Goal: Task Accomplishment & Management: Complete application form

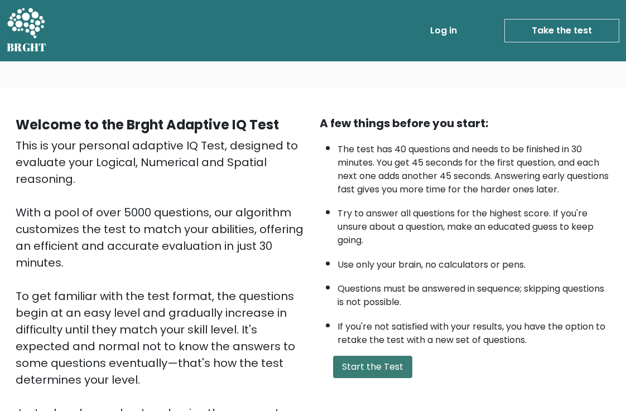
click at [378, 378] on button "Start the Test" at bounding box center [372, 367] width 79 height 22
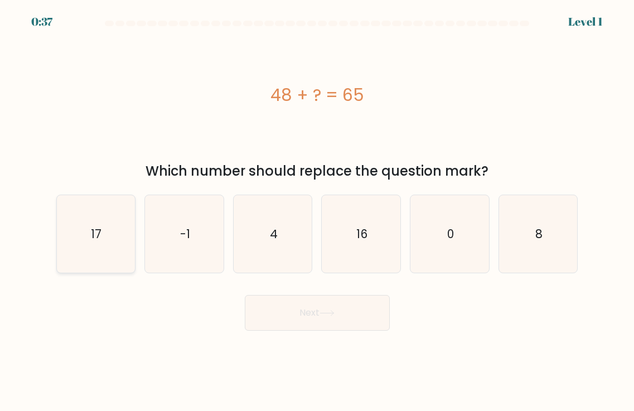
click at [86, 239] on icon "17" at bounding box center [96, 234] width 78 height 78
click at [317, 211] on input "a. 17" at bounding box center [317, 209] width 1 height 6
radio input "true"
click at [292, 314] on button "Next" at bounding box center [317, 313] width 145 height 36
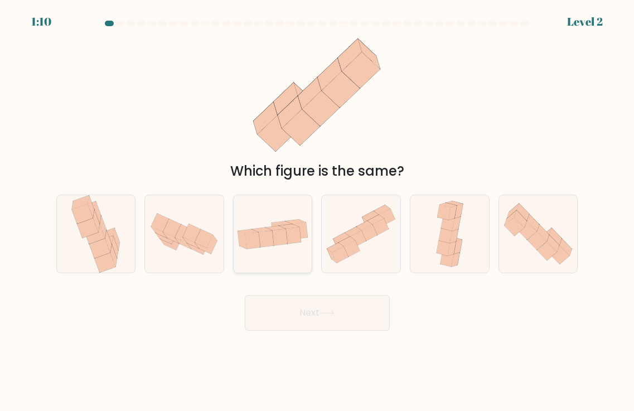
click at [272, 238] on icon at bounding box center [266, 238] width 15 height 17
click at [317, 211] on input "c." at bounding box center [317, 209] width 1 height 6
radio input "true"
click at [296, 318] on button "Next" at bounding box center [317, 313] width 145 height 36
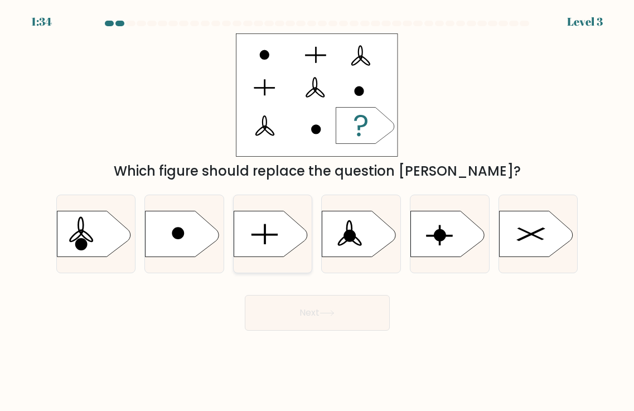
click at [267, 246] on icon at bounding box center [271, 234] width 74 height 46
click at [317, 211] on input "c." at bounding box center [317, 209] width 1 height 6
radio input "true"
click at [311, 323] on button "Next" at bounding box center [317, 313] width 145 height 36
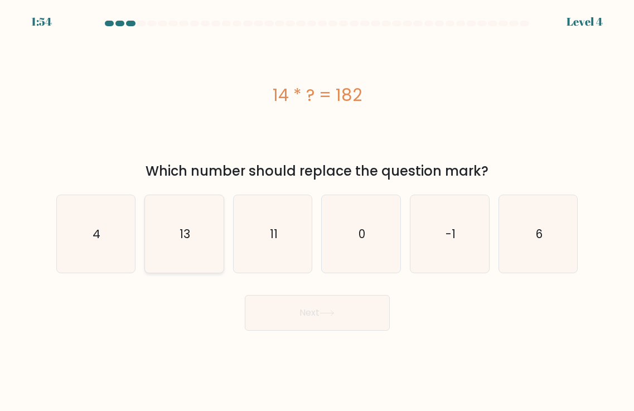
click at [193, 234] on icon "13" at bounding box center [185, 234] width 78 height 78
click at [317, 211] on input "b. 13" at bounding box center [317, 209] width 1 height 6
radio input "true"
click at [300, 308] on button "Next" at bounding box center [317, 313] width 145 height 36
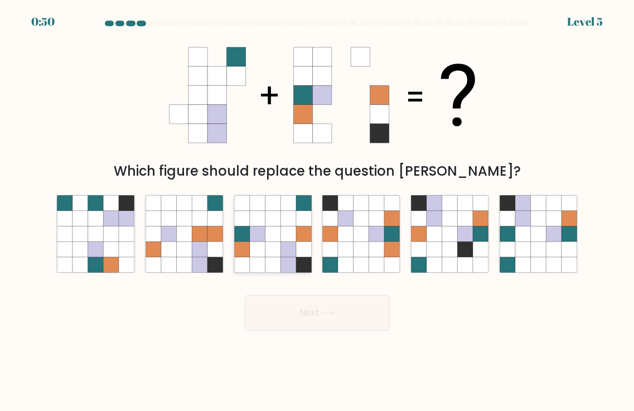
click at [278, 229] on icon at bounding box center [273, 234] width 16 height 16
click at [317, 211] on input "c." at bounding box center [317, 209] width 1 height 6
radio input "true"
click at [317, 313] on button "Next" at bounding box center [317, 313] width 145 height 36
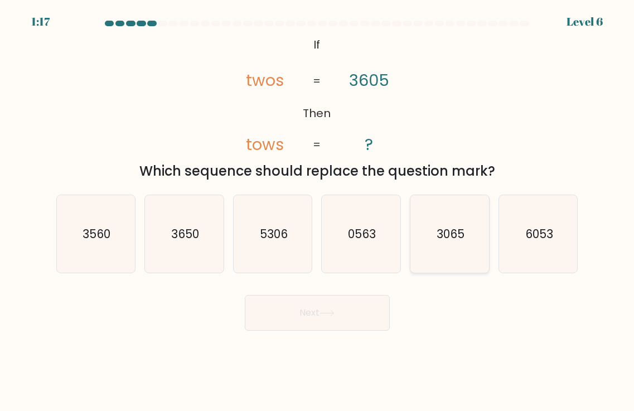
click at [443, 229] on text "3065" at bounding box center [451, 234] width 28 height 16
click at [318, 211] on input "e. 3065" at bounding box center [317, 209] width 1 height 6
radio input "true"
click at [303, 317] on button "Next" at bounding box center [317, 313] width 145 height 36
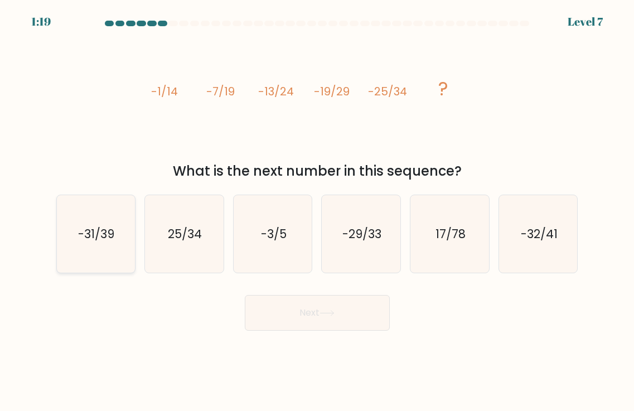
click at [113, 240] on text "-31/39" at bounding box center [97, 234] width 36 height 16
click at [317, 211] on input "a. -31/39" at bounding box center [317, 209] width 1 height 6
radio input "true"
click at [348, 315] on button "Next" at bounding box center [317, 313] width 145 height 36
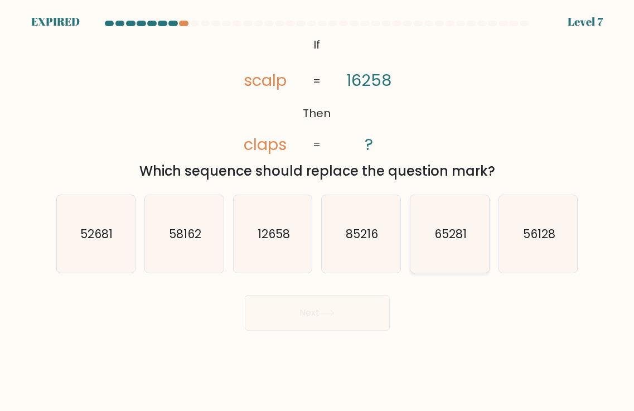
click at [452, 241] on text "65281" at bounding box center [450, 234] width 32 height 16
click at [318, 211] on input "e. 65281" at bounding box center [317, 209] width 1 height 6
radio input "true"
click at [454, 233] on text "65281" at bounding box center [450, 234] width 32 height 16
click at [318, 211] on input "e. 65281" at bounding box center [317, 209] width 1 height 6
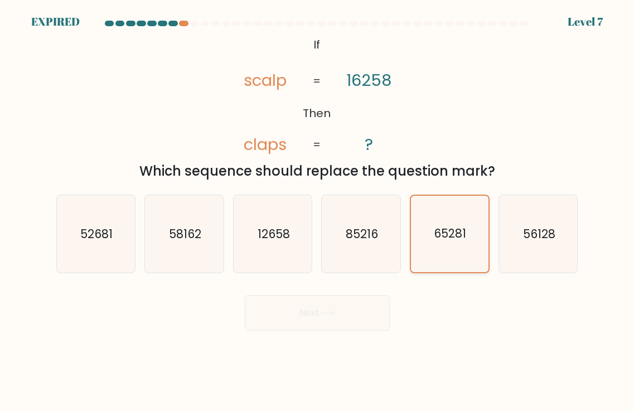
click at [443, 222] on icon "65281" at bounding box center [449, 234] width 76 height 76
click at [318, 211] on input "e. 65281" at bounding box center [317, 209] width 1 height 6
click at [444, 232] on text "65281" at bounding box center [450, 234] width 32 height 16
click at [318, 211] on input "e. 65281" at bounding box center [317, 209] width 1 height 6
click at [444, 232] on text "65281" at bounding box center [450, 234] width 32 height 16
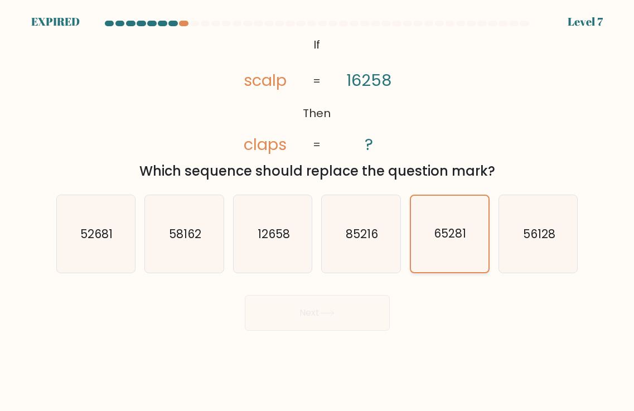
click at [318, 211] on input "e. 65281" at bounding box center [317, 209] width 1 height 6
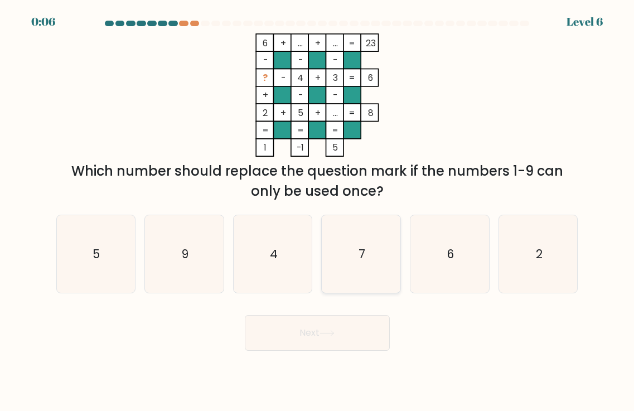
click at [371, 259] on icon "7" at bounding box center [361, 254] width 78 height 78
click at [318, 211] on input "d. 7" at bounding box center [317, 209] width 1 height 6
radio input "true"
click at [330, 327] on button "Next" at bounding box center [317, 333] width 145 height 36
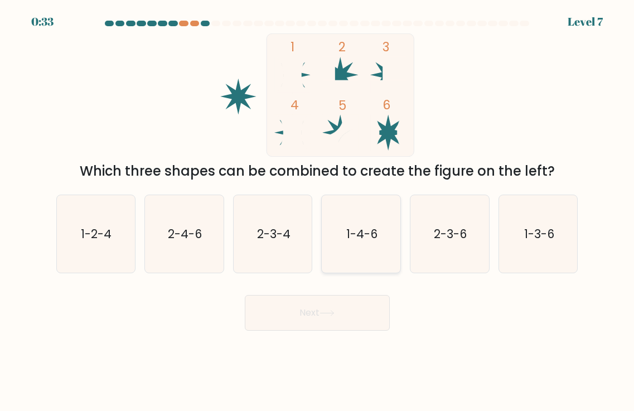
click at [357, 240] on text "1-4-6" at bounding box center [361, 234] width 31 height 16
click at [318, 211] on input "d. 1-4-6" at bounding box center [317, 209] width 1 height 6
radio input "true"
click at [327, 312] on icon at bounding box center [326, 313] width 15 height 6
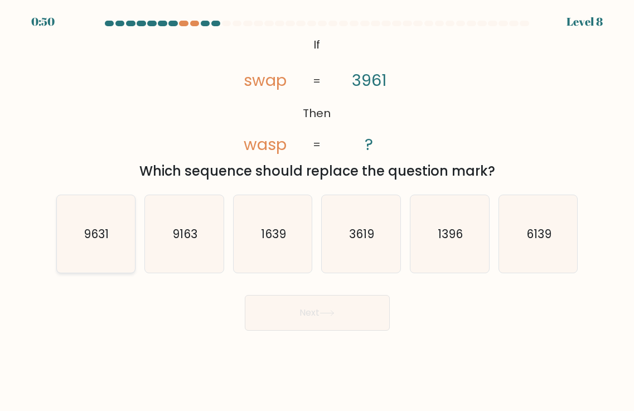
click at [111, 241] on icon "9631" at bounding box center [96, 234] width 78 height 78
click at [317, 211] on input "a. 9631" at bounding box center [317, 209] width 1 height 6
radio input "true"
click at [303, 325] on button "Next" at bounding box center [317, 313] width 145 height 36
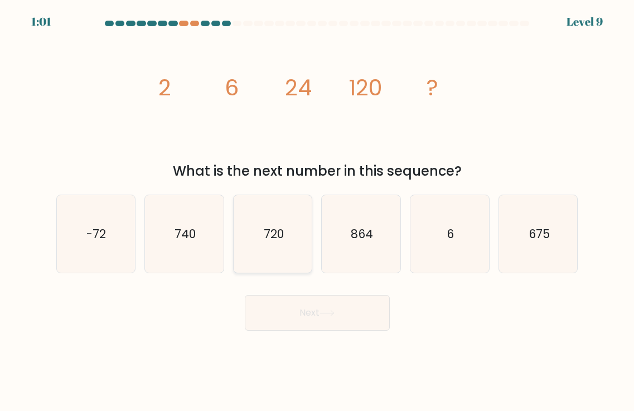
click at [280, 248] on icon "720" at bounding box center [273, 234] width 78 height 78
click at [317, 211] on input "c. 720" at bounding box center [317, 209] width 1 height 6
radio input "true"
click at [320, 307] on button "Next" at bounding box center [317, 313] width 145 height 36
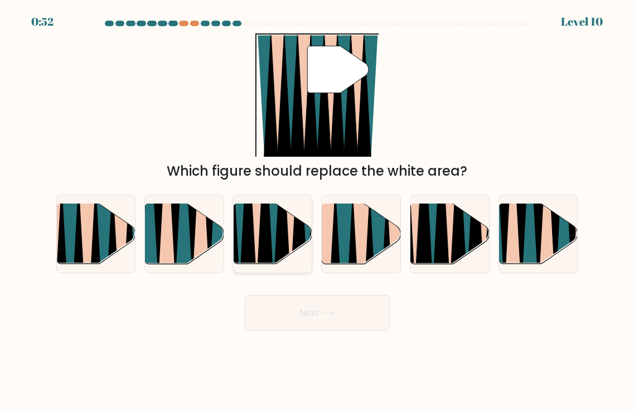
click at [272, 235] on icon at bounding box center [274, 202] width 18 height 157
click at [317, 211] on input "c." at bounding box center [317, 209] width 1 height 6
radio input "true"
click at [292, 313] on button "Next" at bounding box center [317, 313] width 145 height 36
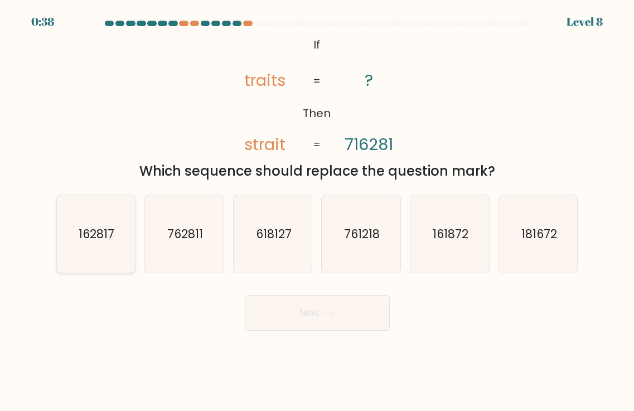
click at [96, 228] on text "162817" at bounding box center [97, 234] width 36 height 16
click at [317, 211] on input "a. 162817" at bounding box center [317, 209] width 1 height 6
radio input "true"
click at [298, 314] on button "Next" at bounding box center [317, 313] width 145 height 36
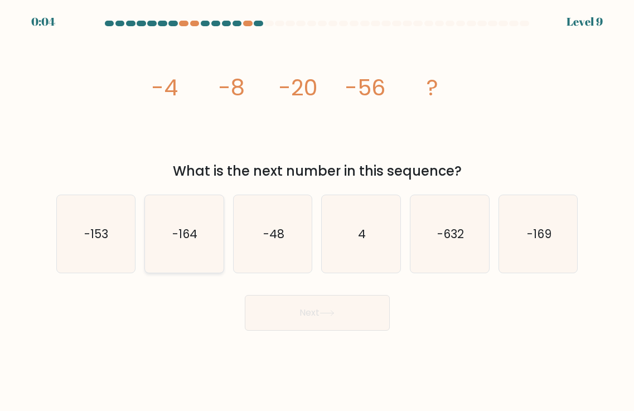
click at [199, 240] on icon "-164" at bounding box center [185, 234] width 78 height 78
click at [317, 211] on input "b. -164" at bounding box center [317, 209] width 1 height 6
radio input "true"
click at [311, 321] on button "Next" at bounding box center [317, 313] width 145 height 36
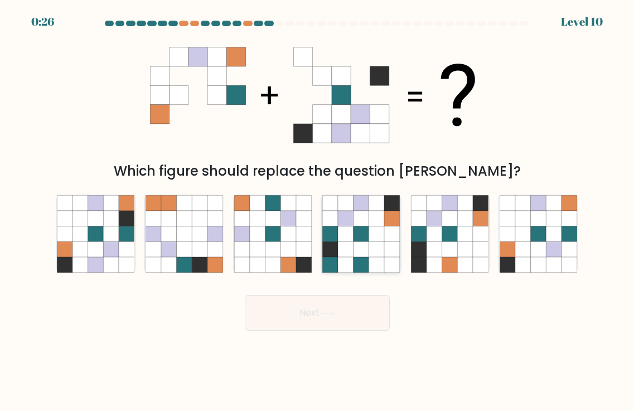
click at [347, 241] on icon at bounding box center [346, 234] width 16 height 16
click at [318, 211] on input "d." at bounding box center [317, 209] width 1 height 6
radio input "true"
click at [325, 308] on button "Next" at bounding box center [317, 313] width 145 height 36
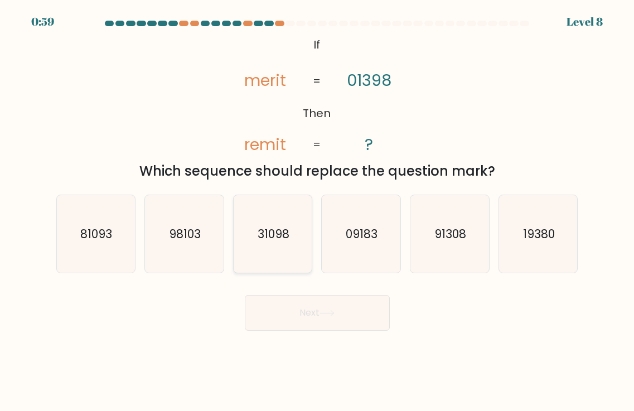
click at [296, 245] on icon "31098" at bounding box center [273, 234] width 78 height 78
click at [317, 211] on input "c. 31098" at bounding box center [317, 209] width 1 height 6
radio input "true"
click at [307, 307] on button "Next" at bounding box center [317, 313] width 145 height 36
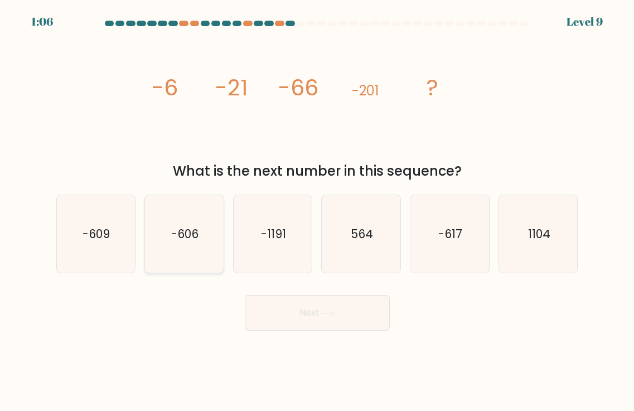
click at [195, 239] on text "-606" at bounding box center [184, 234] width 27 height 16
click at [317, 211] on input "b. -606" at bounding box center [317, 209] width 1 height 6
radio input "true"
click at [314, 317] on button "Next" at bounding box center [317, 313] width 145 height 36
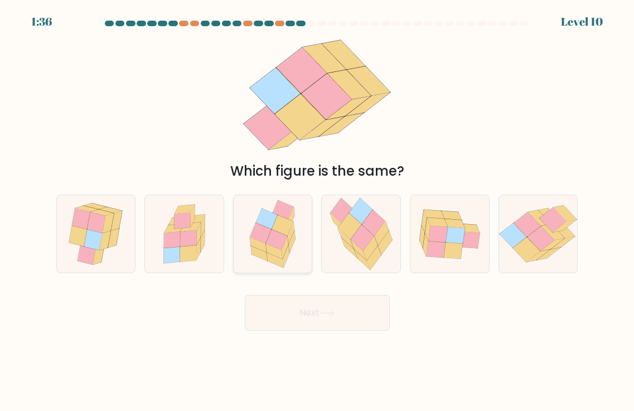
click at [280, 246] on icon at bounding box center [276, 240] width 21 height 21
click at [317, 211] on input "c." at bounding box center [317, 209] width 1 height 6
radio input "true"
click at [304, 311] on button "Next" at bounding box center [317, 313] width 145 height 36
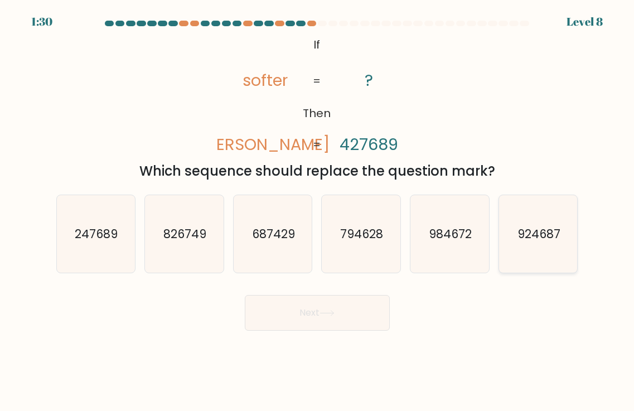
click at [535, 231] on text "924687" at bounding box center [538, 234] width 43 height 16
click at [318, 211] on input "f. 924687" at bounding box center [317, 209] width 1 height 6
radio input "true"
click at [314, 314] on button "Next" at bounding box center [317, 313] width 145 height 36
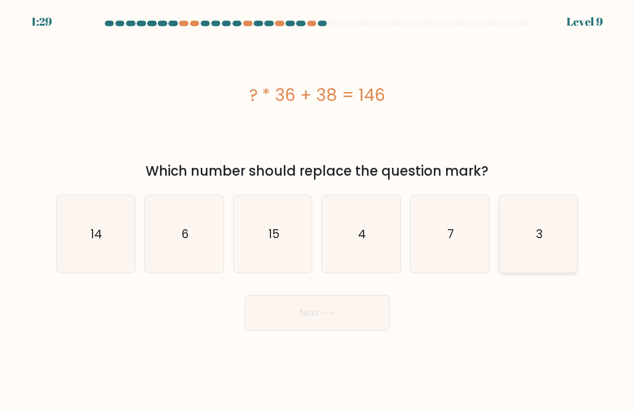
click at [533, 237] on icon "3" at bounding box center [539, 234] width 78 height 78
click at [318, 211] on input "f. 3" at bounding box center [317, 209] width 1 height 6
radio input "true"
click at [326, 316] on icon at bounding box center [326, 313] width 15 height 6
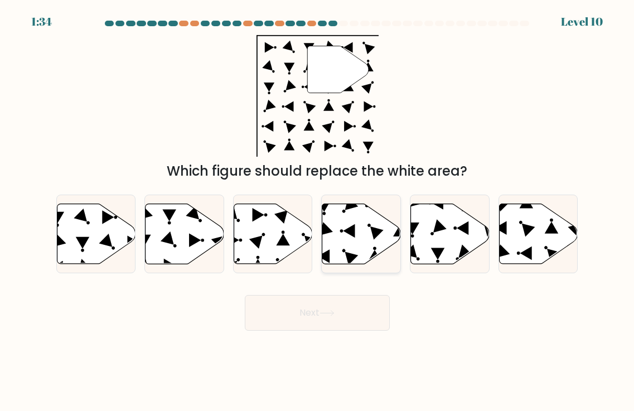
click at [353, 214] on icon at bounding box center [361, 234] width 79 height 60
click at [318, 211] on input "d." at bounding box center [317, 209] width 1 height 6
radio input "true"
click at [307, 304] on button "Next" at bounding box center [317, 313] width 145 height 36
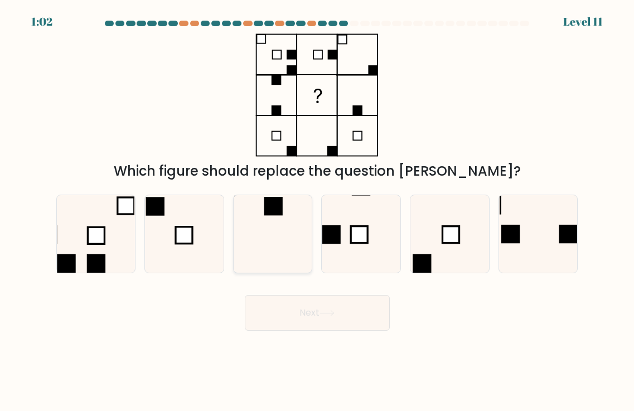
click at [302, 229] on icon at bounding box center [273, 234] width 78 height 78
click at [317, 211] on input "c." at bounding box center [317, 209] width 1 height 6
radio input "true"
click at [310, 309] on button "Next" at bounding box center [317, 313] width 145 height 36
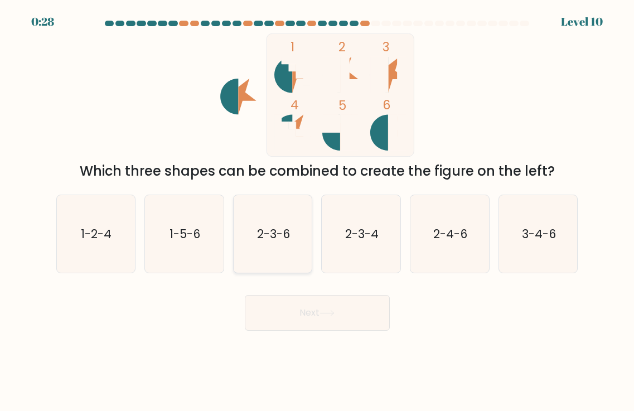
click at [297, 225] on icon "2-3-6" at bounding box center [273, 234] width 78 height 78
click at [317, 211] on input "c. 2-3-6" at bounding box center [317, 209] width 1 height 6
radio input "true"
click at [332, 311] on icon at bounding box center [326, 313] width 15 height 6
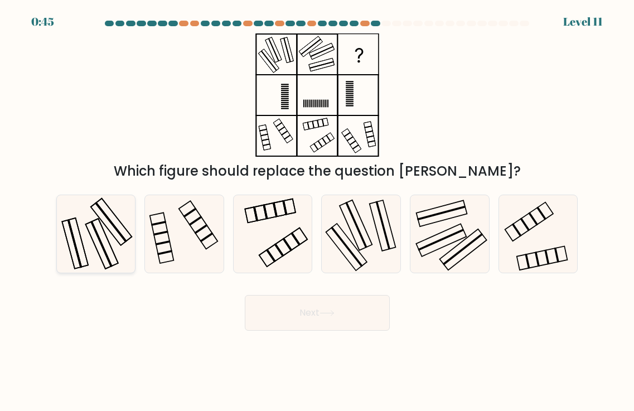
click at [98, 234] on rect at bounding box center [102, 244] width 22 height 46
click at [317, 211] on input "a." at bounding box center [317, 209] width 1 height 6
radio input "true"
click at [335, 311] on icon at bounding box center [326, 313] width 15 height 6
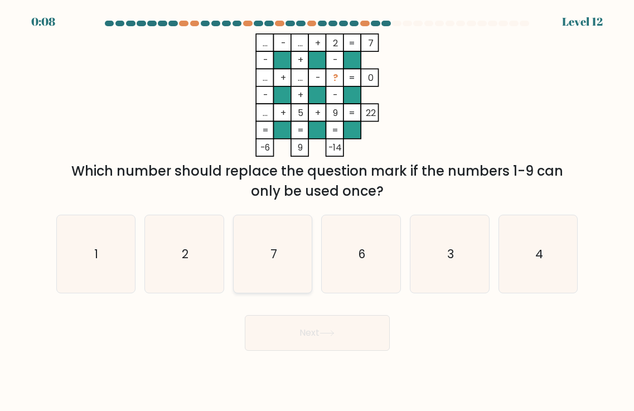
click at [284, 255] on icon "7" at bounding box center [273, 254] width 78 height 78
click at [317, 211] on input "c. 7" at bounding box center [317, 209] width 1 height 6
radio input "true"
click at [315, 325] on button "Next" at bounding box center [317, 333] width 145 height 36
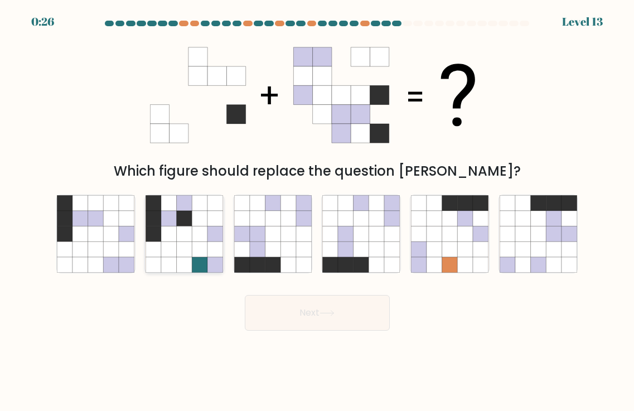
click at [185, 257] on icon at bounding box center [185, 265] width 16 height 16
click at [317, 211] on input "b." at bounding box center [317, 209] width 1 height 6
radio input "true"
click at [287, 319] on button "Next" at bounding box center [317, 313] width 145 height 36
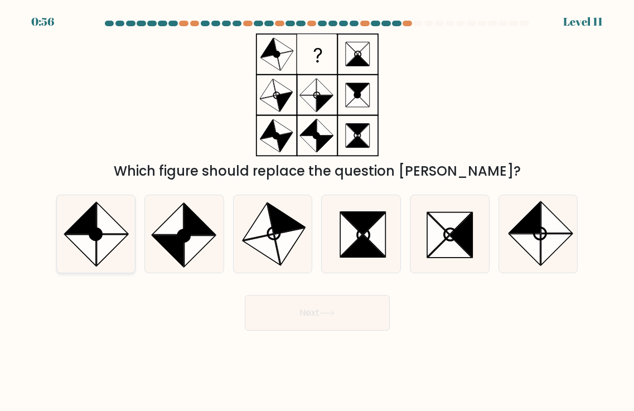
click at [108, 240] on icon at bounding box center [112, 250] width 31 height 31
click at [317, 211] on input "a." at bounding box center [317, 209] width 1 height 6
radio input "true"
click at [302, 323] on button "Next" at bounding box center [317, 313] width 145 height 36
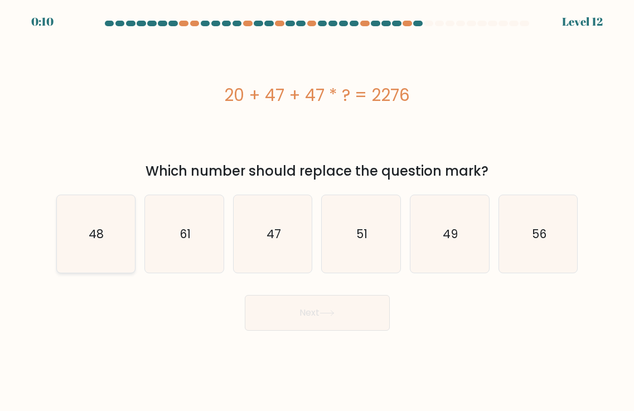
click at [103, 235] on text "48" at bounding box center [96, 234] width 15 height 16
click at [317, 211] on input "a. 48" at bounding box center [317, 209] width 1 height 6
radio input "true"
click at [344, 323] on button "Next" at bounding box center [317, 313] width 145 height 36
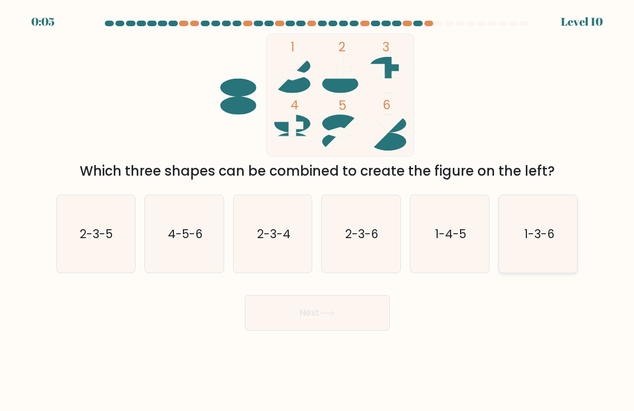
click at [560, 236] on icon "1-3-6" at bounding box center [539, 234] width 78 height 78
click at [318, 211] on input "f. 1-3-6" at bounding box center [317, 209] width 1 height 6
radio input "true"
click at [317, 309] on button "Next" at bounding box center [317, 313] width 145 height 36
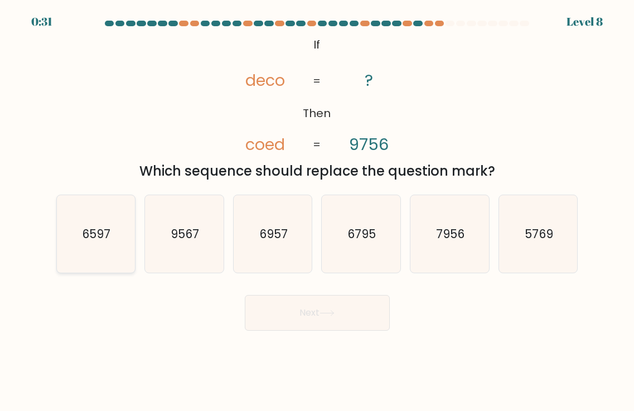
click at [98, 235] on text "6597" at bounding box center [97, 234] width 28 height 16
click at [317, 211] on input "a. 6597" at bounding box center [317, 209] width 1 height 6
radio input "true"
click at [287, 314] on button "Next" at bounding box center [317, 313] width 145 height 36
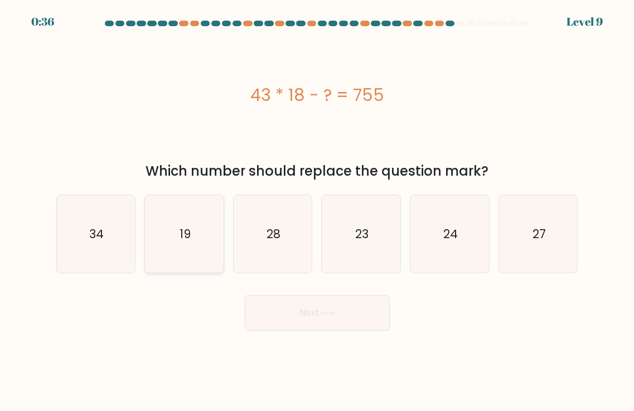
drag, startPoint x: 201, startPoint y: 241, endPoint x: 207, endPoint y: 250, distance: 10.1
click at [201, 242] on icon "19" at bounding box center [185, 234] width 78 height 78
click at [317, 211] on input "b. 19" at bounding box center [317, 209] width 1 height 6
radio input "true"
click at [293, 317] on button "Next" at bounding box center [317, 313] width 145 height 36
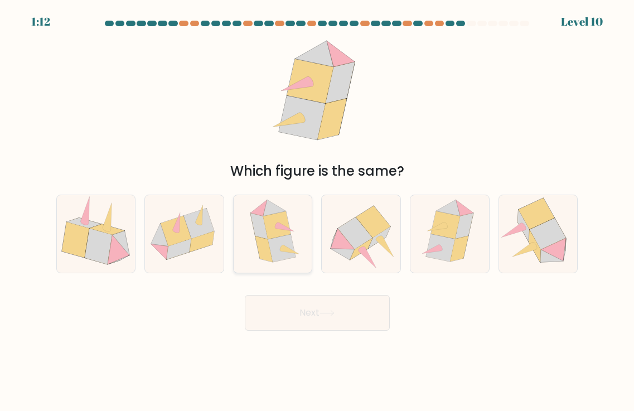
click at [288, 249] on icon at bounding box center [289, 249] width 18 height 9
click at [317, 211] on input "c." at bounding box center [317, 209] width 1 height 6
radio input "true"
click at [298, 309] on button "Next" at bounding box center [317, 313] width 145 height 36
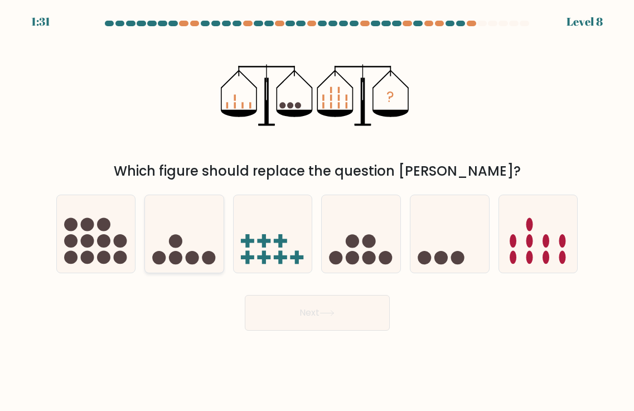
click at [191, 251] on circle at bounding box center [192, 257] width 13 height 13
click at [317, 211] on input "b." at bounding box center [317, 209] width 1 height 6
radio input "true"
click at [311, 311] on button "Next" at bounding box center [317, 313] width 145 height 36
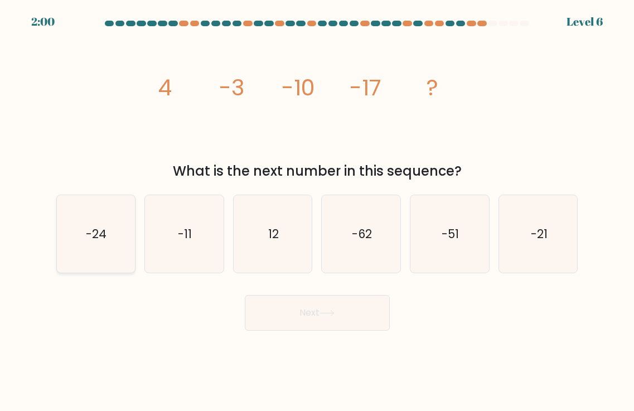
click at [108, 241] on icon "-24" at bounding box center [96, 234] width 78 height 78
click at [317, 211] on input "a. -24" at bounding box center [317, 209] width 1 height 6
radio input "true"
click at [331, 318] on button "Next" at bounding box center [317, 313] width 145 height 36
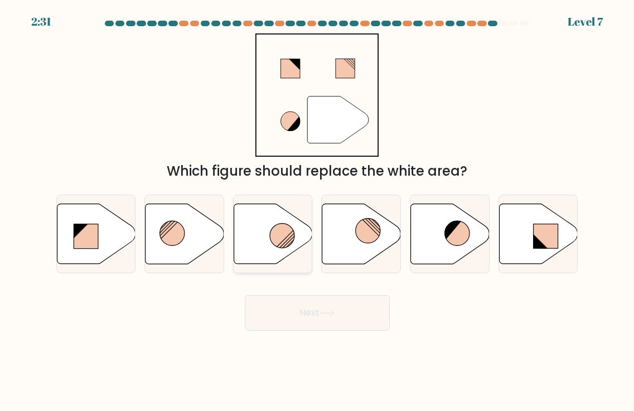
click at [278, 238] on circle at bounding box center [282, 235] width 25 height 25
click at [317, 211] on input "c." at bounding box center [317, 209] width 1 height 6
radio input "true"
click at [314, 302] on button "Next" at bounding box center [317, 313] width 145 height 36
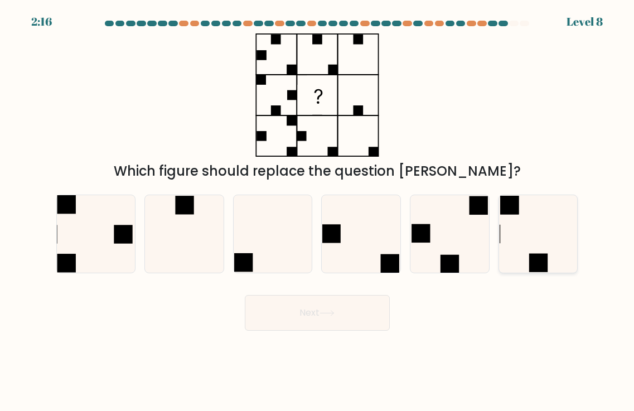
click at [527, 250] on icon at bounding box center [539, 234] width 78 height 78
click at [318, 211] on input "f." at bounding box center [317, 209] width 1 height 6
radio input "true"
click at [328, 318] on button "Next" at bounding box center [317, 313] width 145 height 36
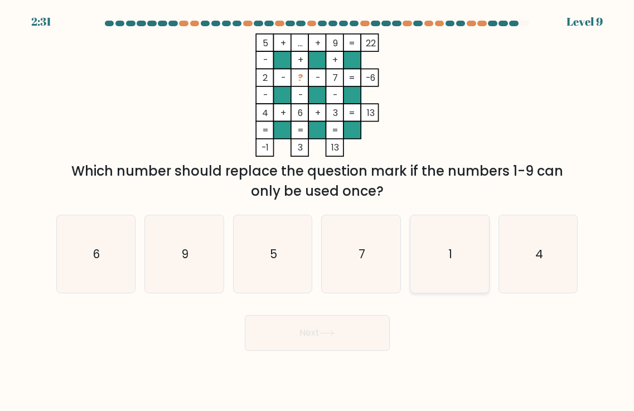
click at [448, 241] on icon "1" at bounding box center [450, 254] width 78 height 78
click at [318, 211] on input "e. 1" at bounding box center [317, 209] width 1 height 6
radio input "true"
click at [305, 342] on button "Next" at bounding box center [317, 333] width 145 height 36
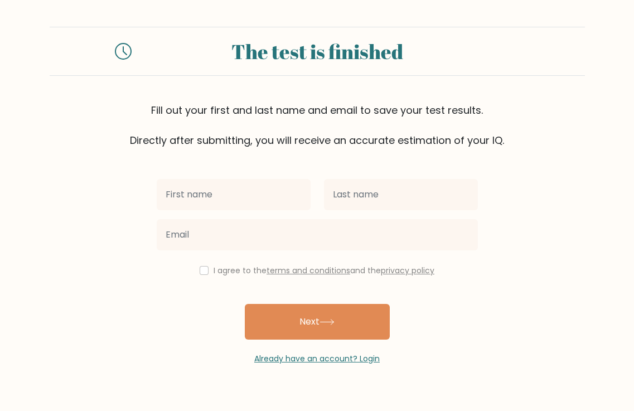
click at [222, 200] on input "text" at bounding box center [234, 194] width 154 height 31
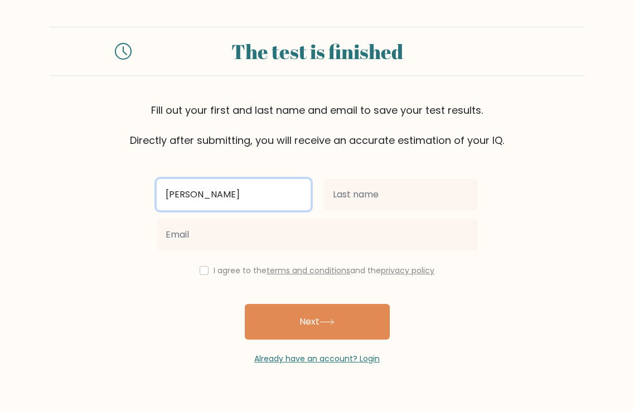
click at [201, 195] on input "Matt Gibson" at bounding box center [234, 194] width 154 height 31
type input "[PERSON_NAME]"
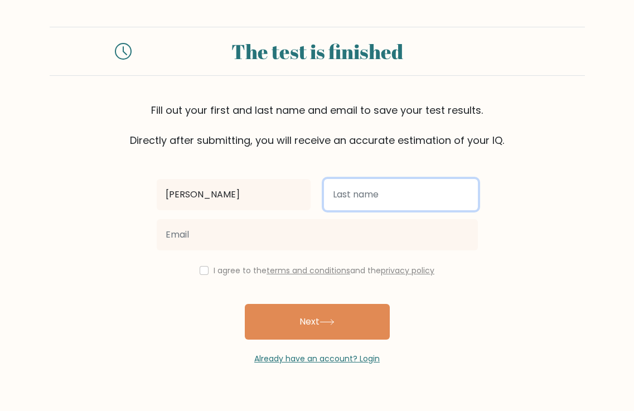
click at [351, 195] on input "text" at bounding box center [401, 194] width 154 height 31
paste input "Gibson"
type input "Gibson"
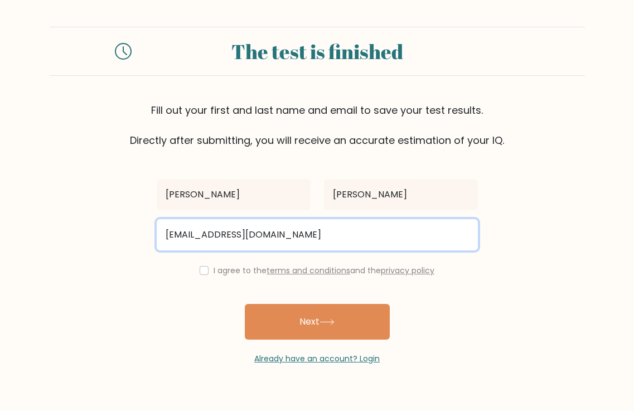
type input "mattgibson777@hotmail.com"
click at [317, 323] on button "Next" at bounding box center [317, 322] width 145 height 36
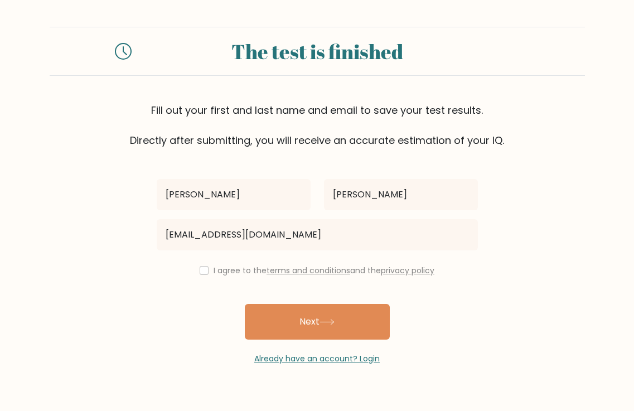
drag, startPoint x: 199, startPoint y: 269, endPoint x: 209, endPoint y: 287, distance: 20.2
click at [200, 269] on input "checkbox" at bounding box center [204, 270] width 9 height 9
checkbox input "true"
click at [300, 325] on button "Next" at bounding box center [317, 322] width 145 height 36
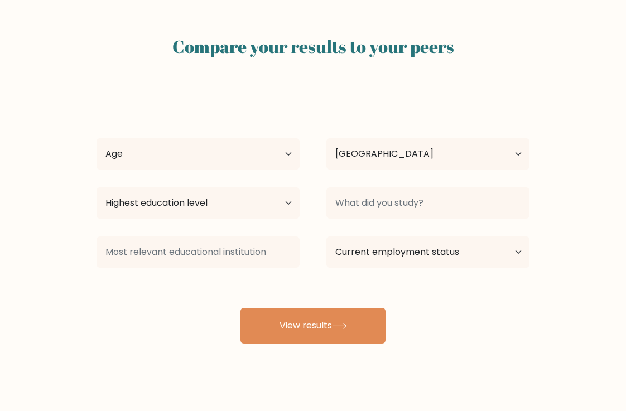
select select "GB"
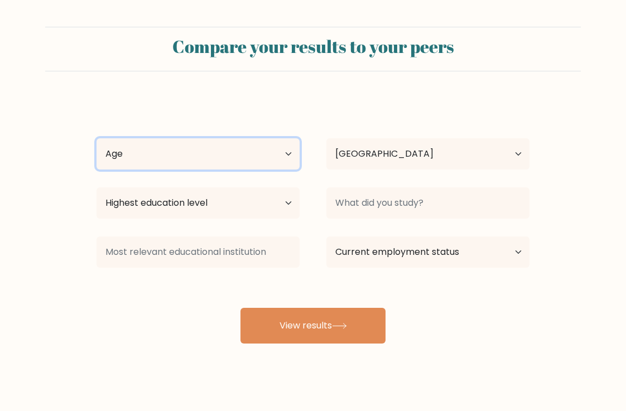
select select "45_54"
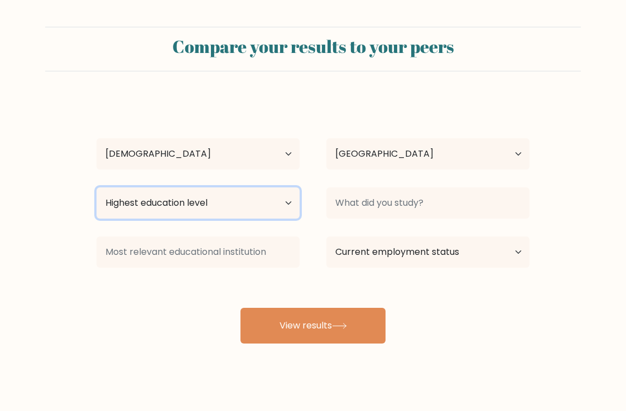
select select "bachelors_degree"
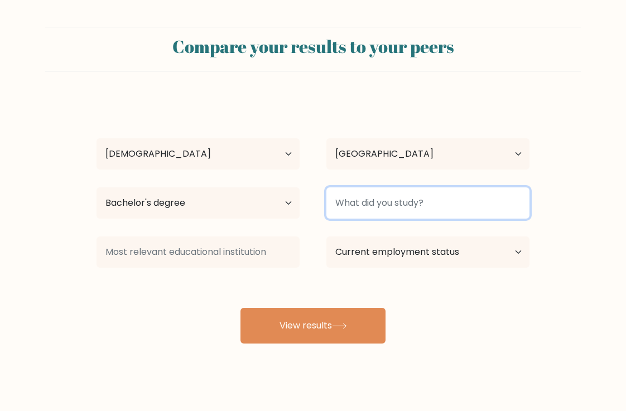
click at [385, 210] on input at bounding box center [427, 202] width 203 height 31
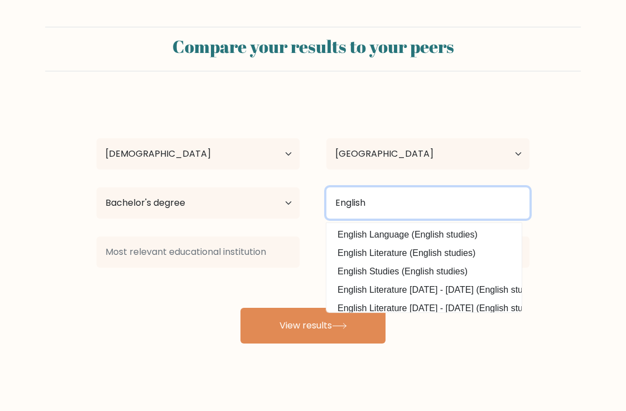
type input "English"
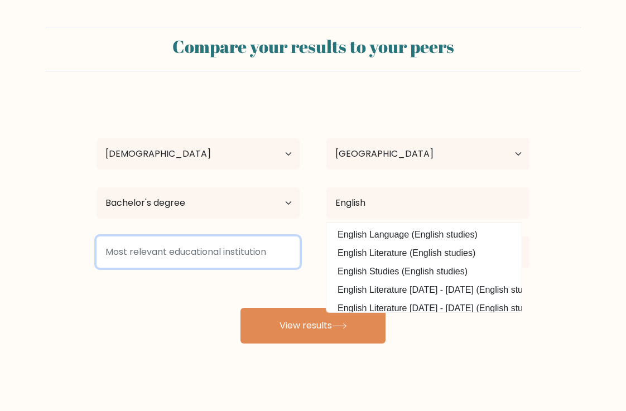
drag, startPoint x: 347, startPoint y: 226, endPoint x: 253, endPoint y: 251, distance: 97.1
click at [253, 251] on input at bounding box center [197, 251] width 203 height 31
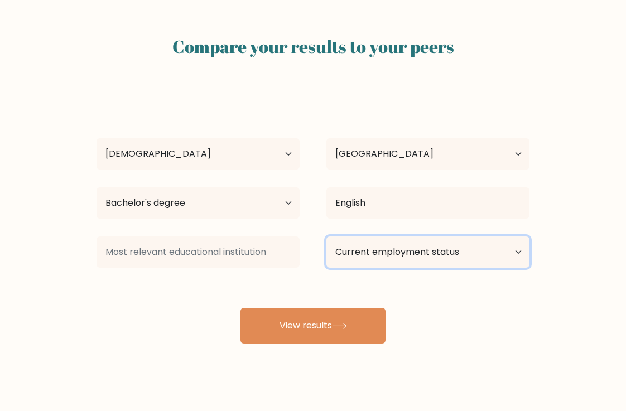
select select "employed"
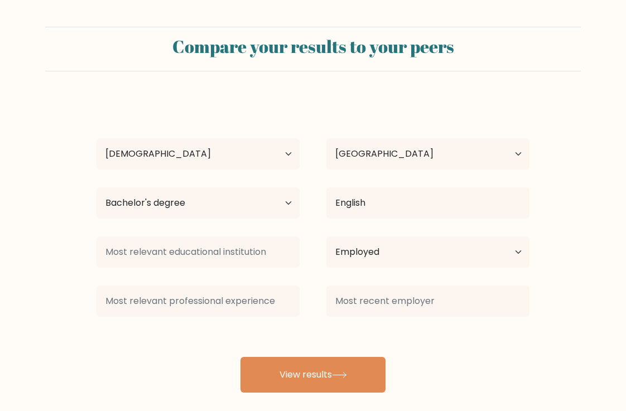
click at [321, 317] on div at bounding box center [428, 301] width 230 height 40
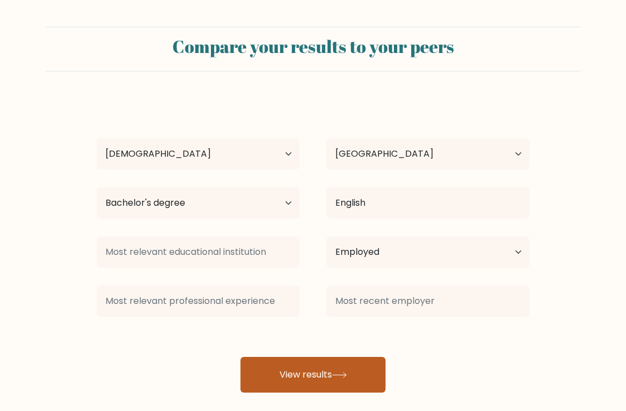
click at [261, 382] on button "View results" at bounding box center [312, 375] width 145 height 36
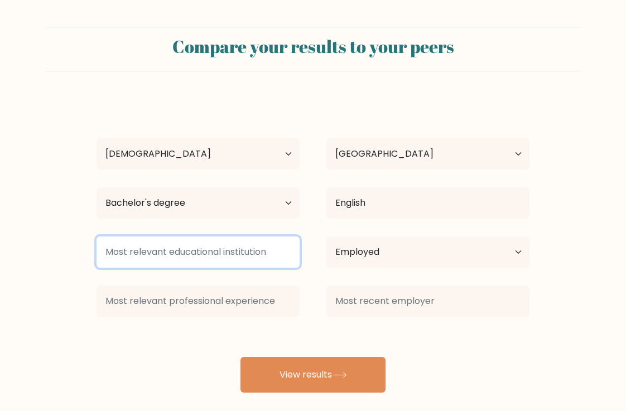
click at [239, 253] on input at bounding box center [197, 251] width 203 height 31
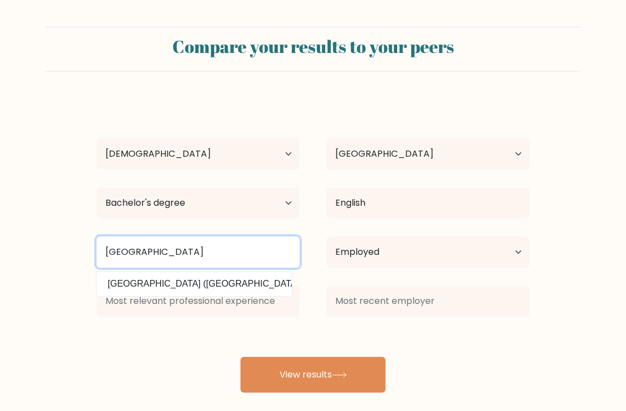
type input "[GEOGRAPHIC_DATA]"
click at [313, 376] on button "View results" at bounding box center [312, 375] width 145 height 36
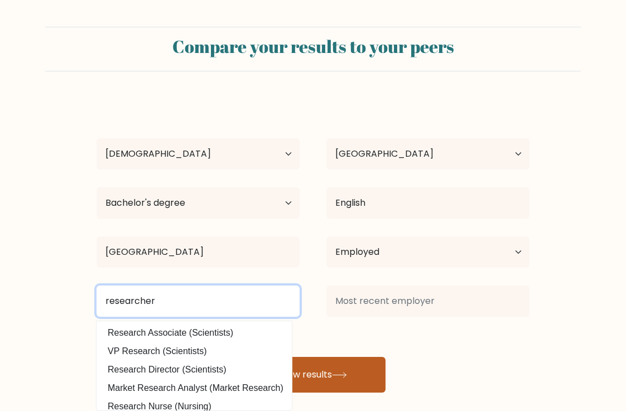
type input "researcher"
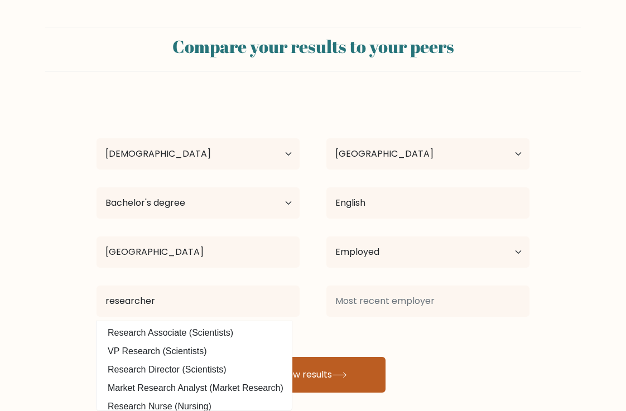
click at [325, 369] on button "View results" at bounding box center [312, 375] width 145 height 36
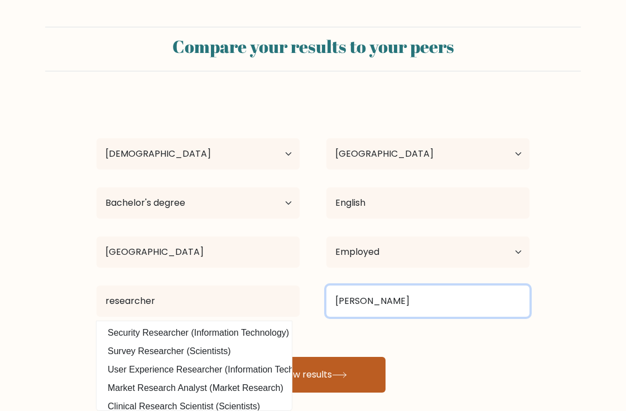
type input "[PERSON_NAME]"
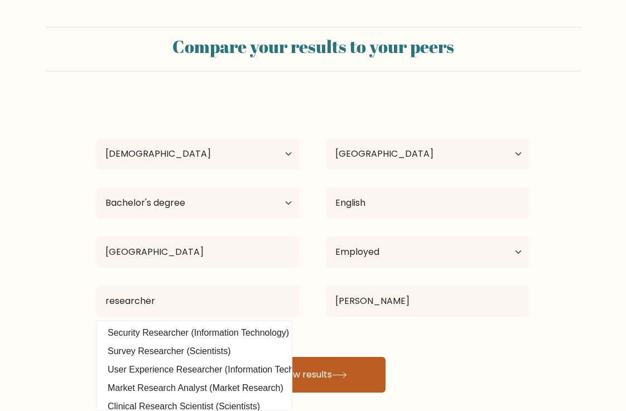
click at [322, 377] on button "View results" at bounding box center [312, 375] width 145 height 36
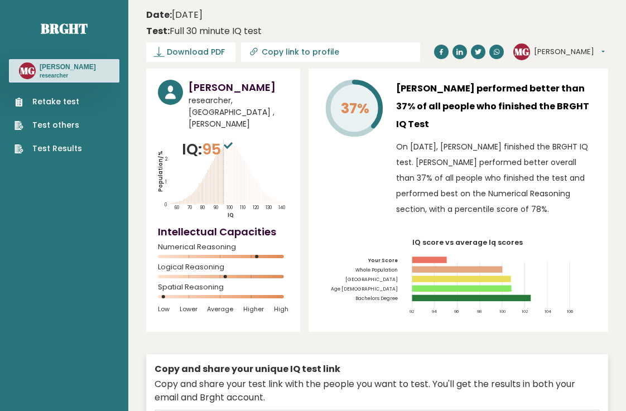
click at [545, 50] on button "[PERSON_NAME]" at bounding box center [569, 51] width 71 height 11
click at [552, 87] on link "Profile" at bounding box center [564, 86] width 61 height 16
click at [554, 51] on button "[PERSON_NAME]" at bounding box center [569, 51] width 71 height 11
click at [554, 98] on link "Settings" at bounding box center [564, 102] width 61 height 16
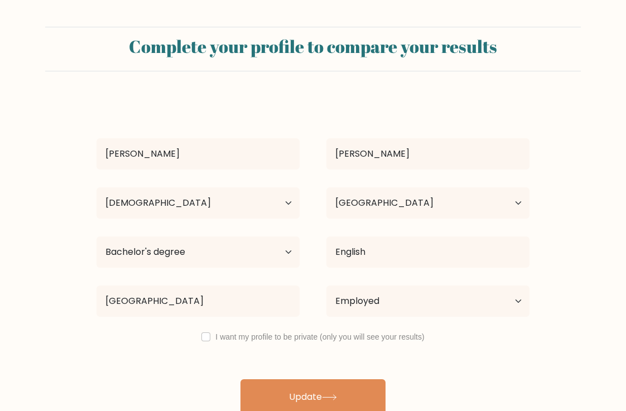
select select "45_54"
select select "GB"
select select "bachelors_degree"
select select "employed"
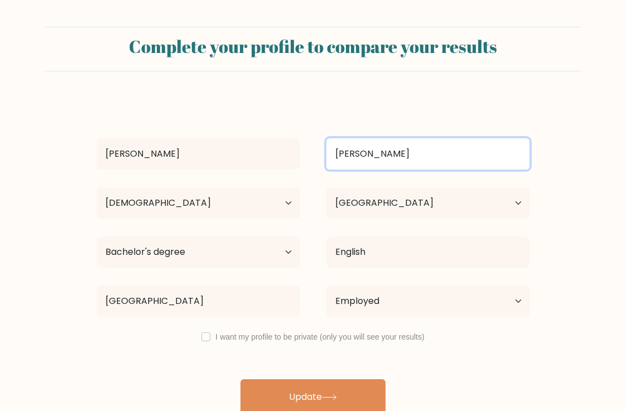
click at [366, 153] on input "[PERSON_NAME]" at bounding box center [427, 153] width 203 height 31
type input "[PERSON_NAME]"
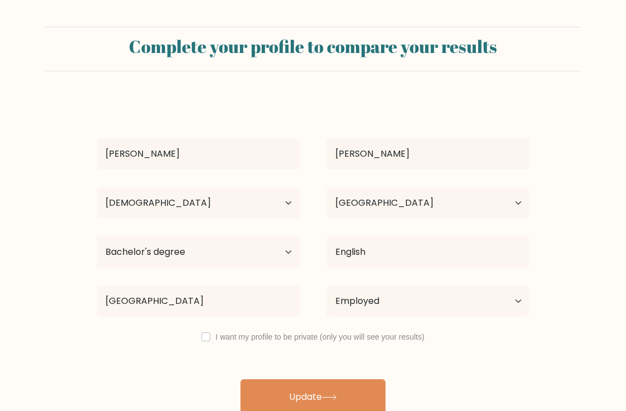
click at [208, 338] on input "checkbox" at bounding box center [205, 336] width 9 height 9
checkbox input "true"
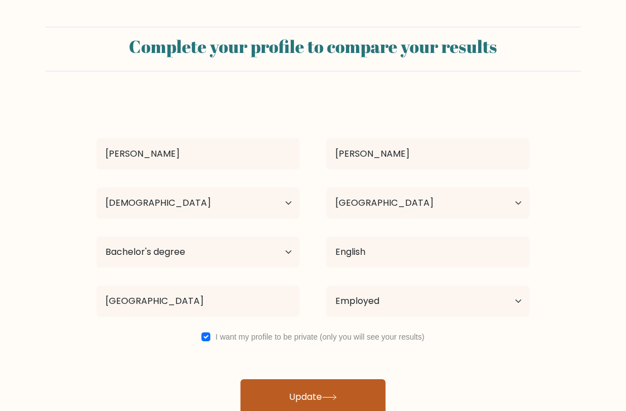
click at [307, 396] on button "Update" at bounding box center [312, 397] width 145 height 36
